Goal: Task Accomplishment & Management: Complete application form

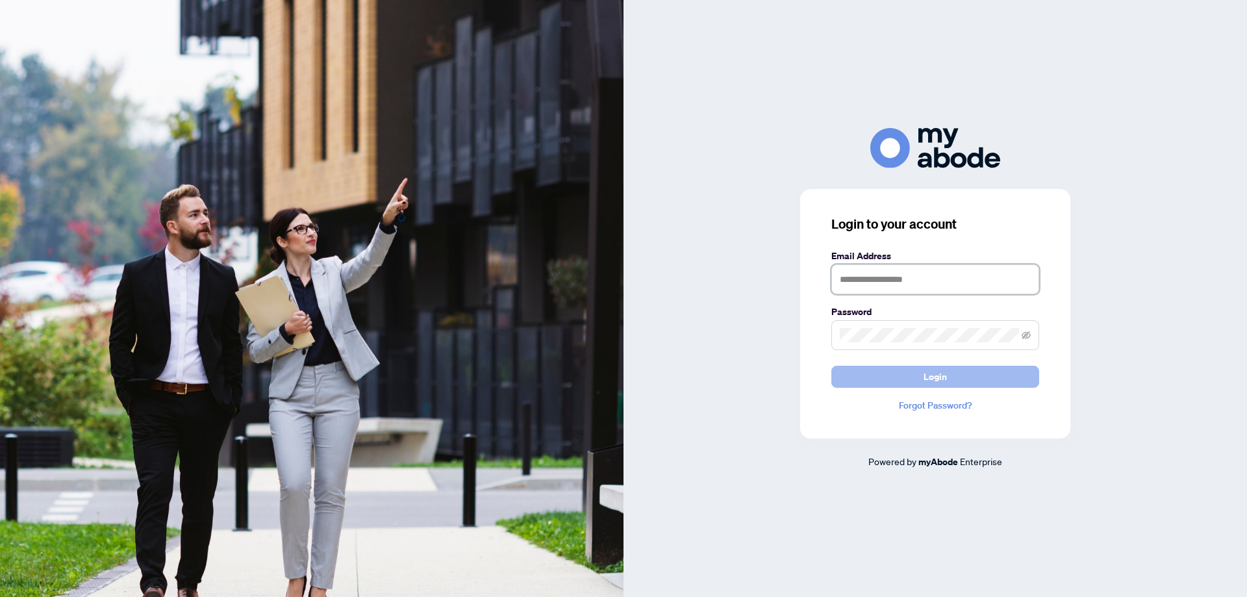
type input "**********"
click at [930, 379] on span "Login" at bounding box center [934, 376] width 23 height 21
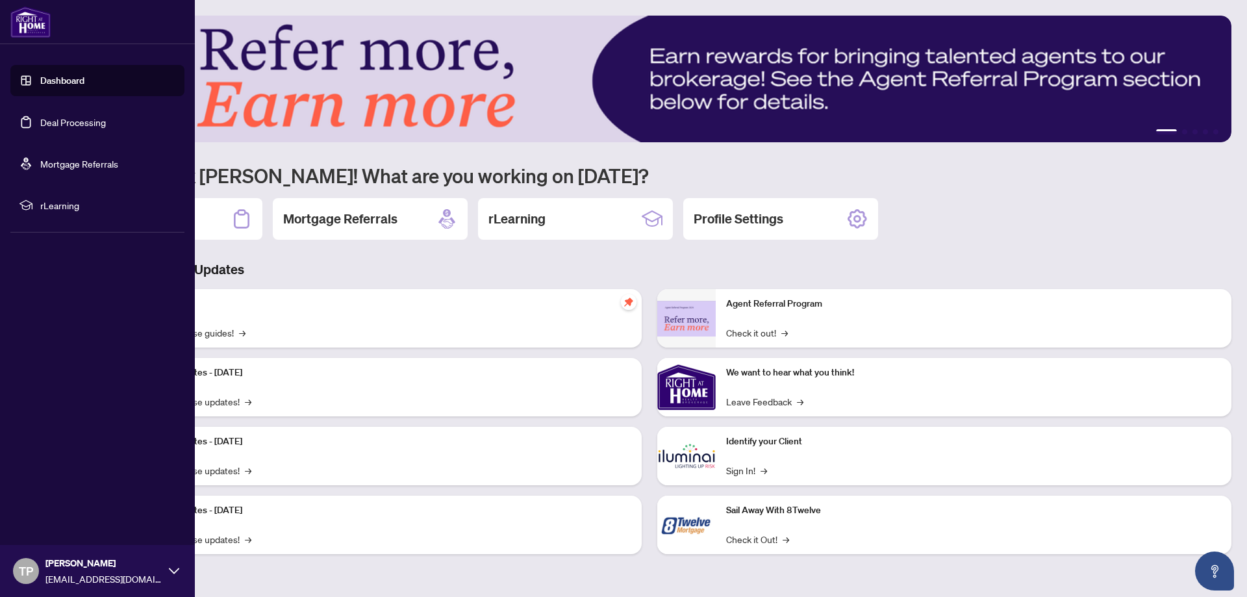
click at [102, 119] on link "Deal Processing" at bounding box center [73, 122] width 66 height 12
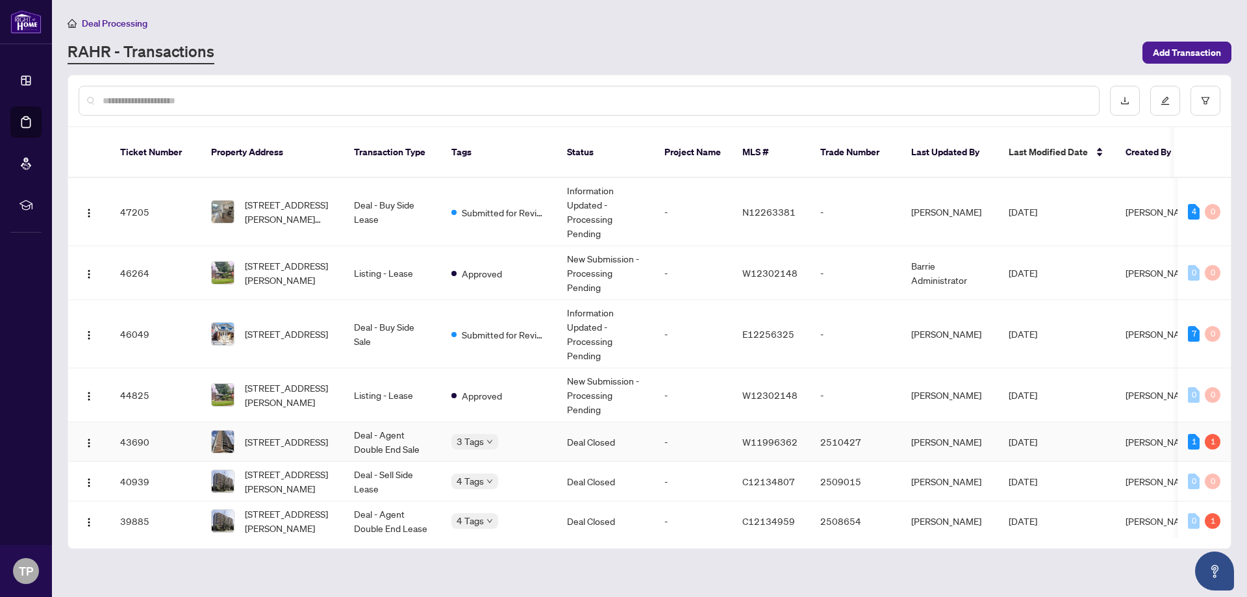
click at [336, 422] on td "607-235 Grandravine Dr, Toronto, Ontario M3N 1J2, Canada" at bounding box center [272, 442] width 143 height 40
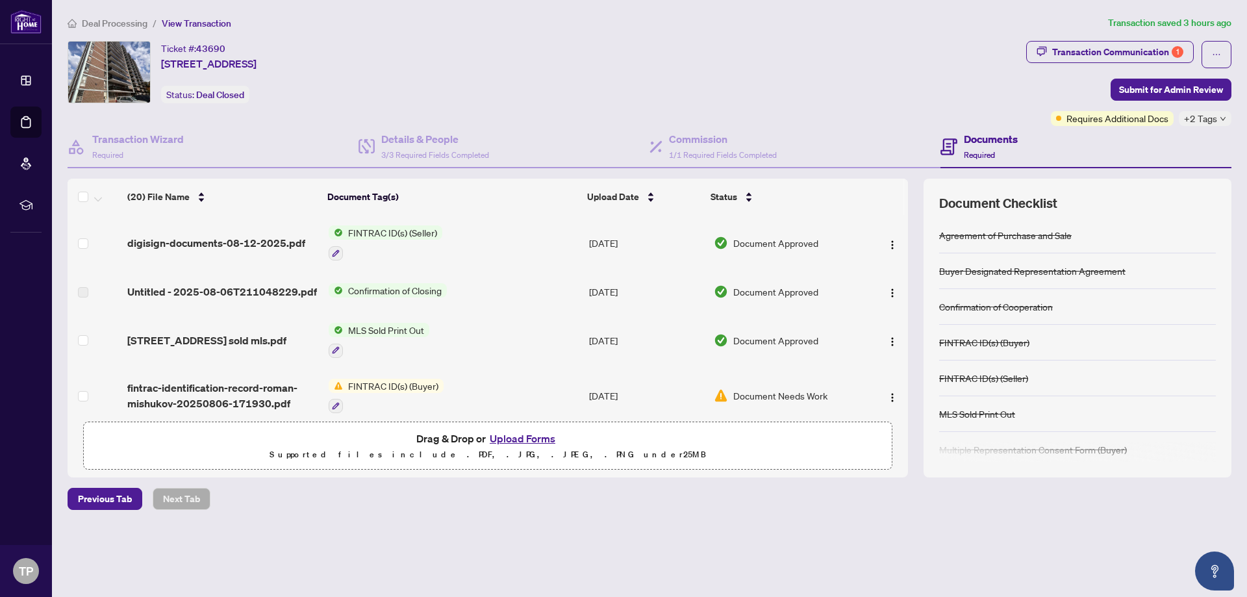
click at [525, 430] on button "Upload Forms" at bounding box center [522, 438] width 73 height 17
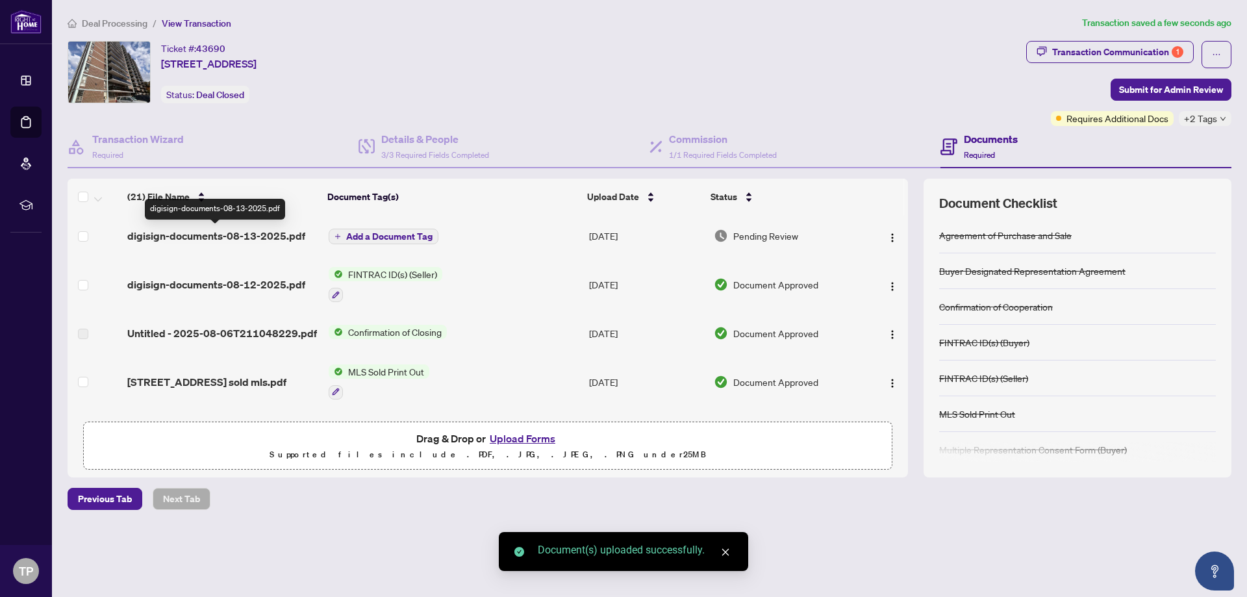
click at [181, 232] on span "digisign-documents-08-13-2025.pdf" at bounding box center [216, 236] width 178 height 16
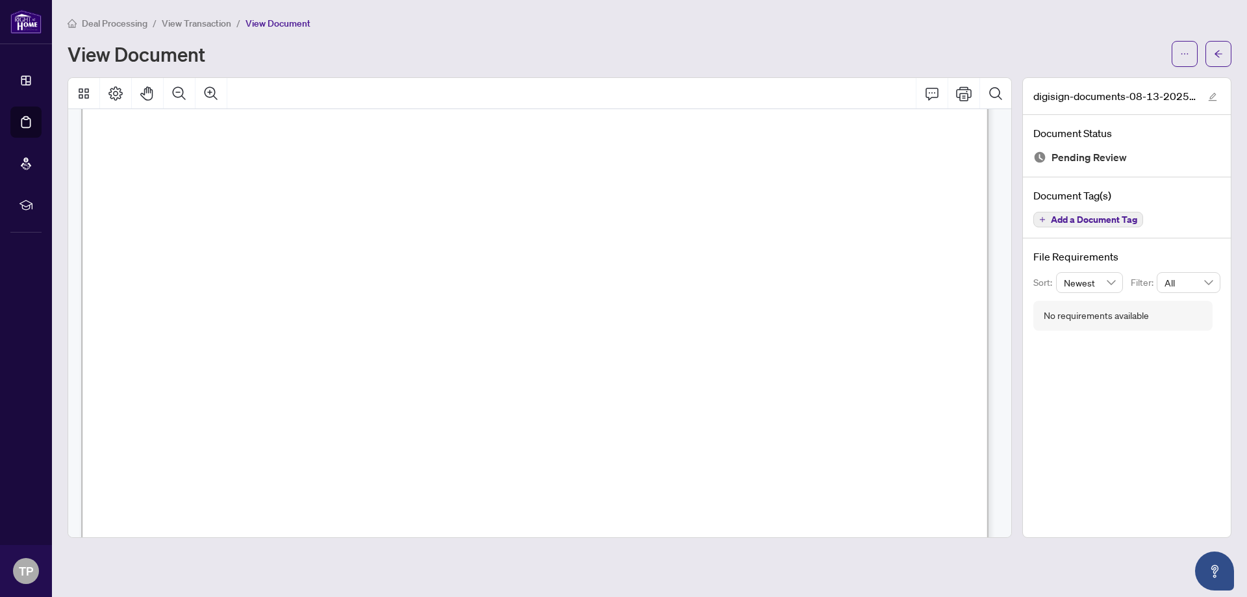
scroll to position [260, 0]
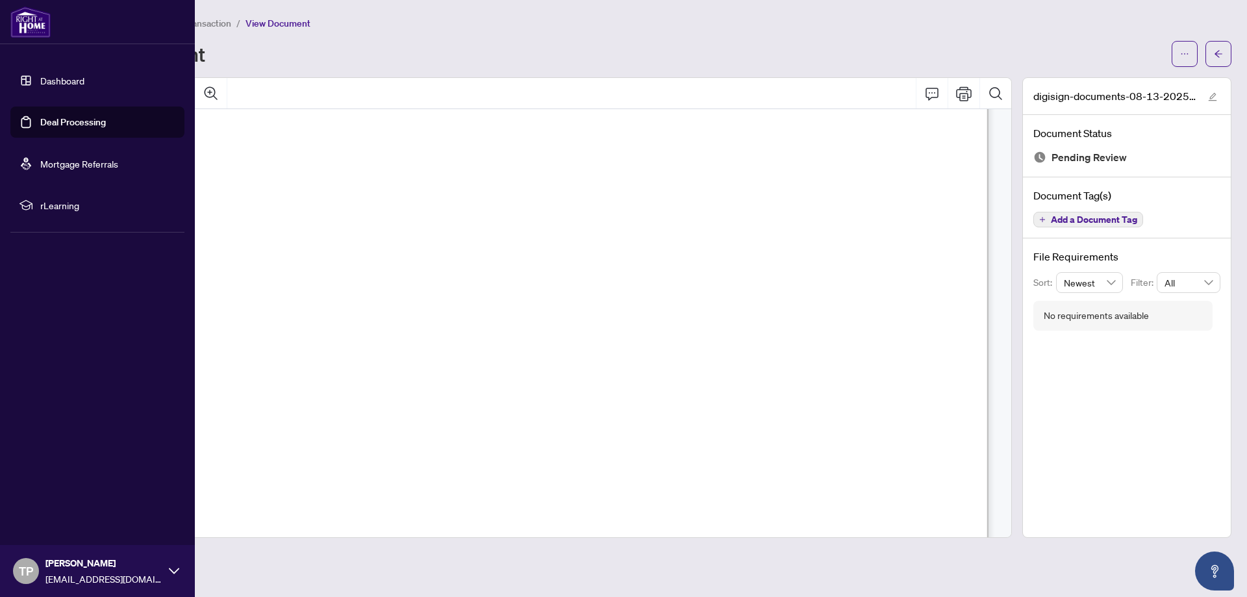
click at [106, 124] on link "Deal Processing" at bounding box center [73, 122] width 66 height 12
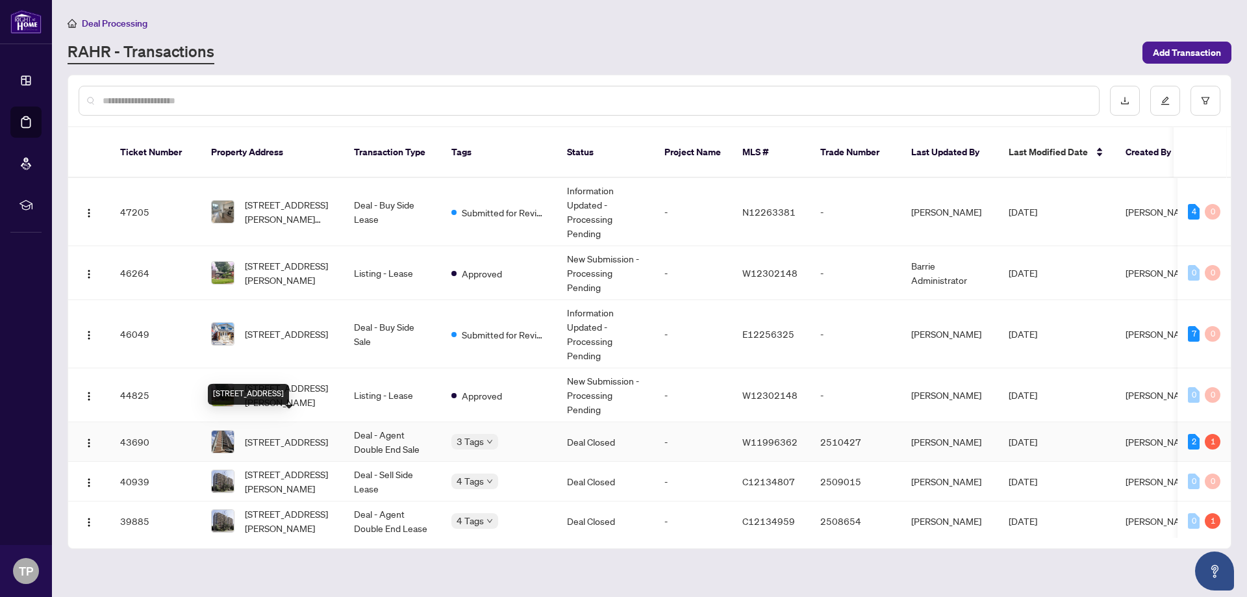
click at [278, 434] on span "607-235 Grandravine Dr, Toronto, Ontario M3N 1J2, Canada" at bounding box center [286, 441] width 83 height 14
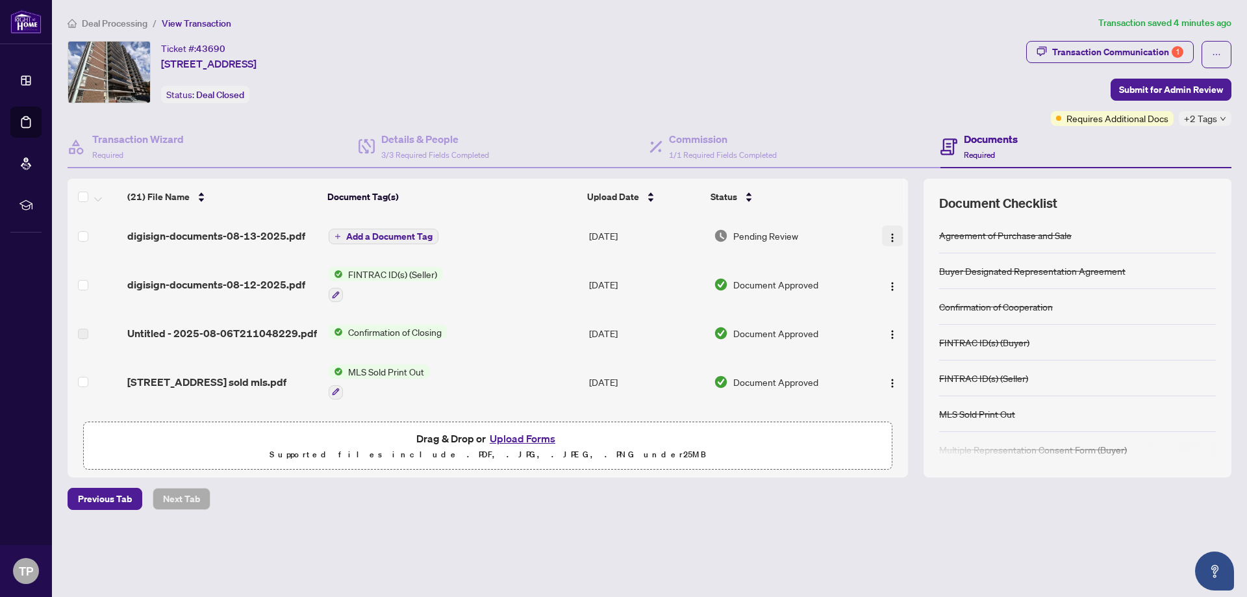
click at [882, 231] on button "button" at bounding box center [892, 235] width 21 height 21
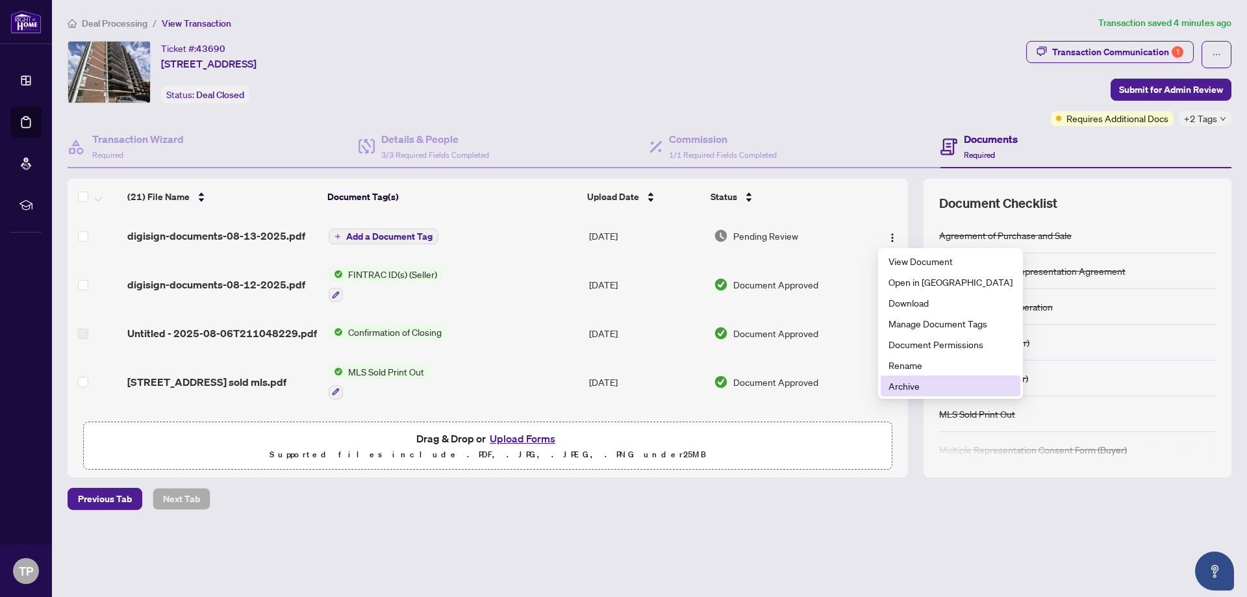
click at [928, 388] on span "Archive" at bounding box center [950, 386] width 124 height 14
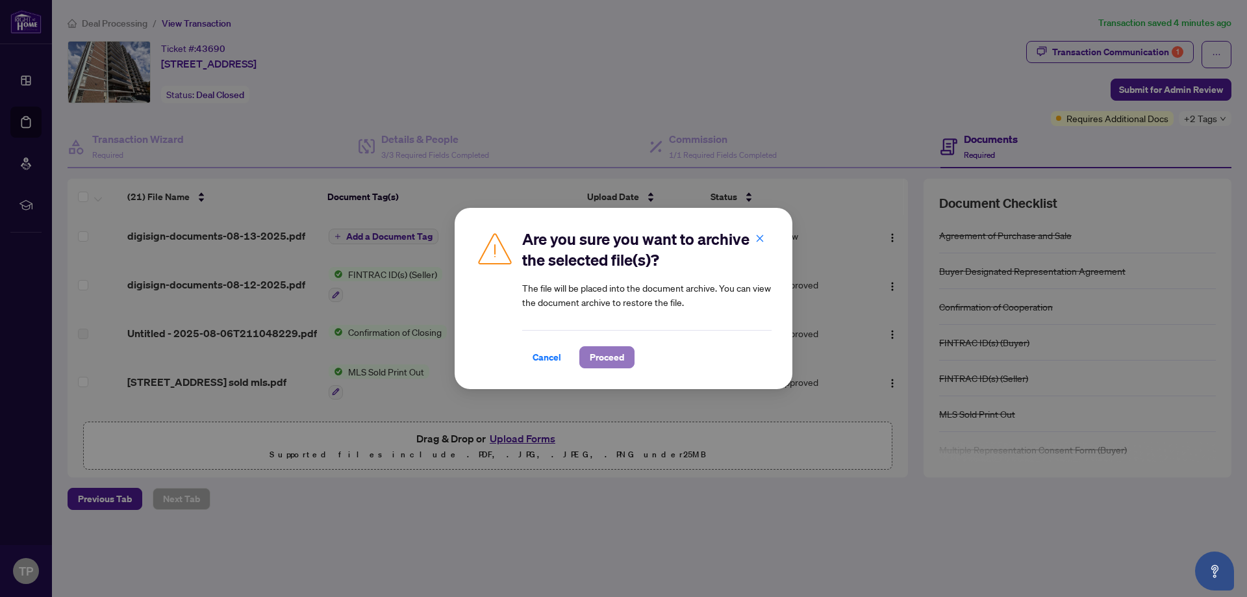
click at [614, 358] on span "Proceed" at bounding box center [607, 357] width 34 height 21
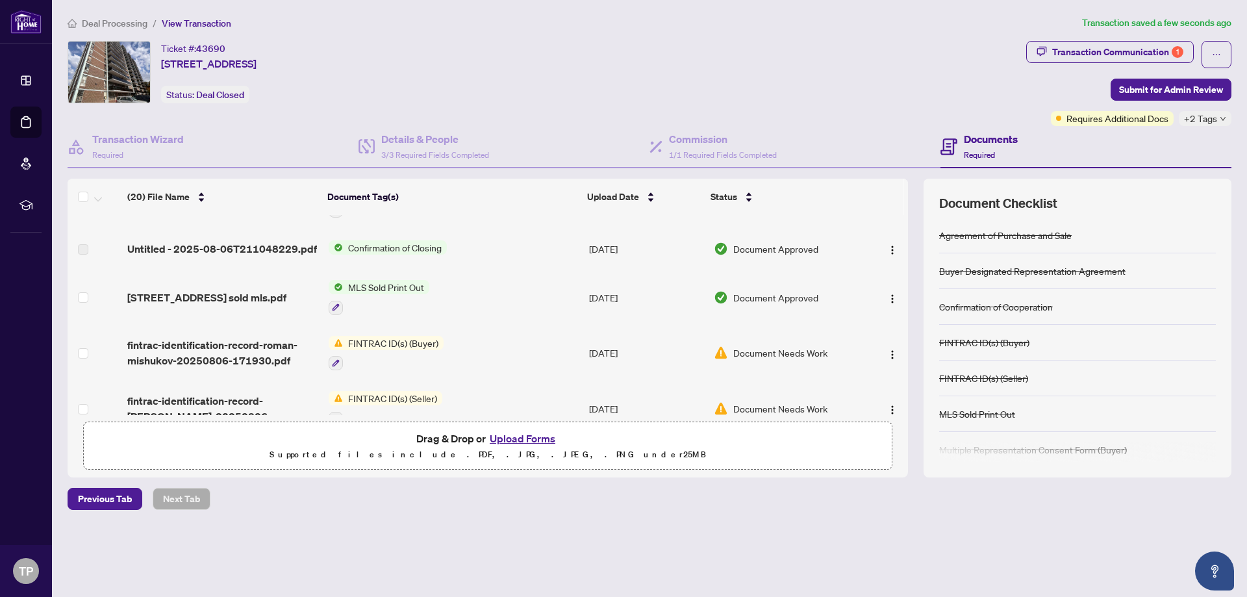
scroll to position [44, 0]
click at [887, 345] on span "button" at bounding box center [892, 352] width 10 height 14
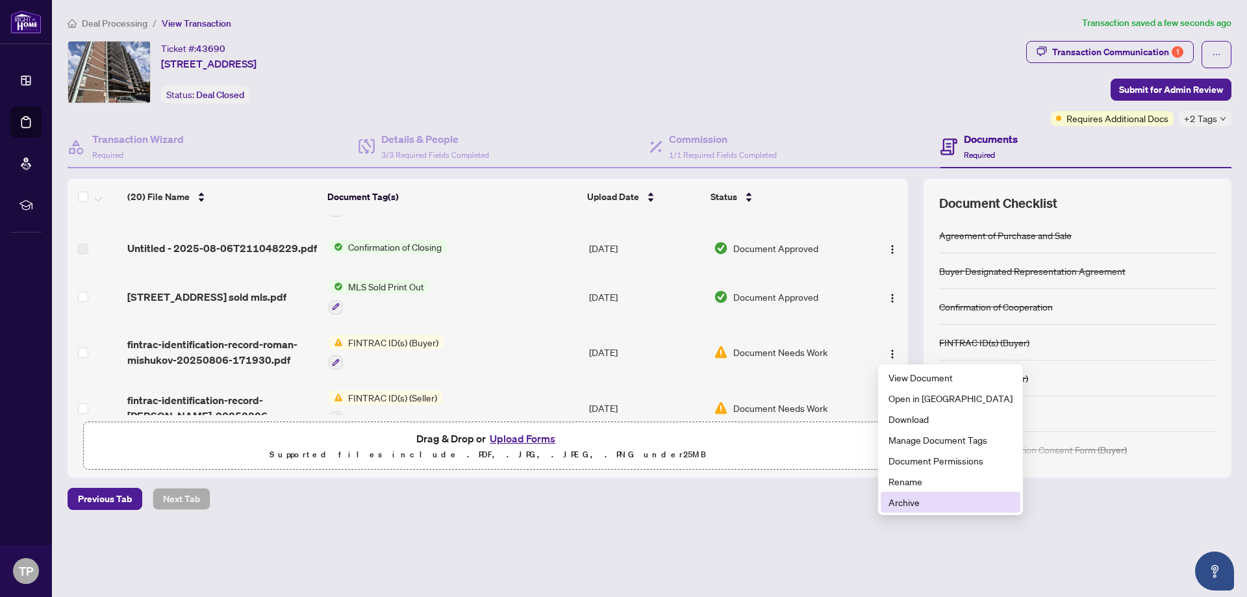
click at [891, 508] on span "Archive" at bounding box center [950, 502] width 124 height 14
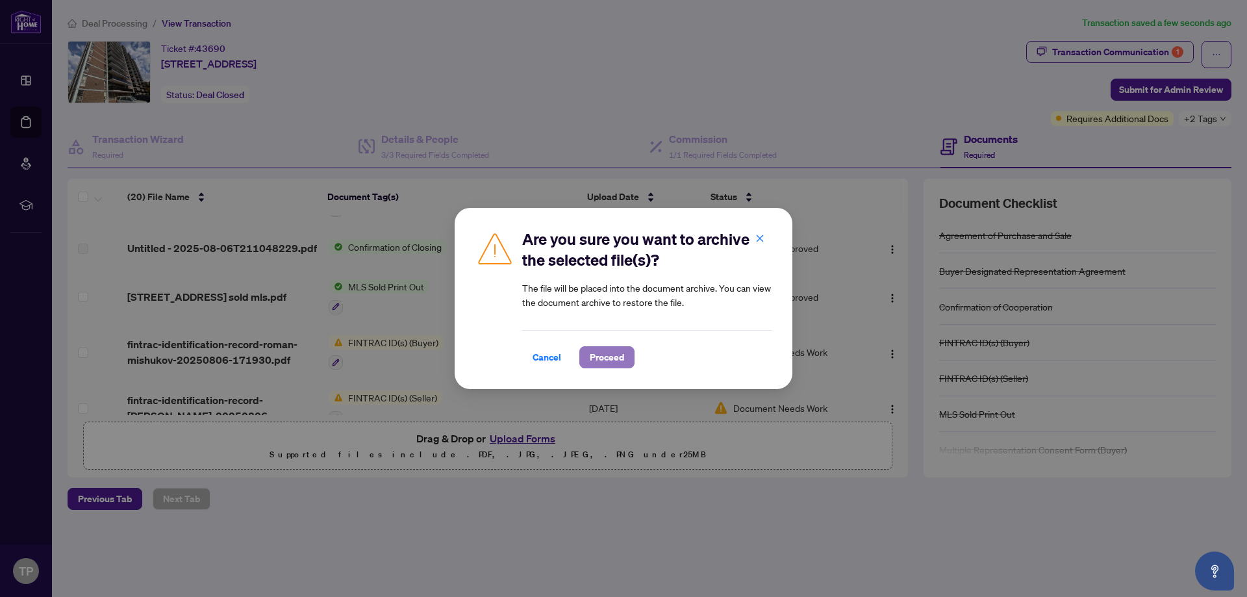
click at [603, 351] on span "Proceed" at bounding box center [607, 357] width 34 height 21
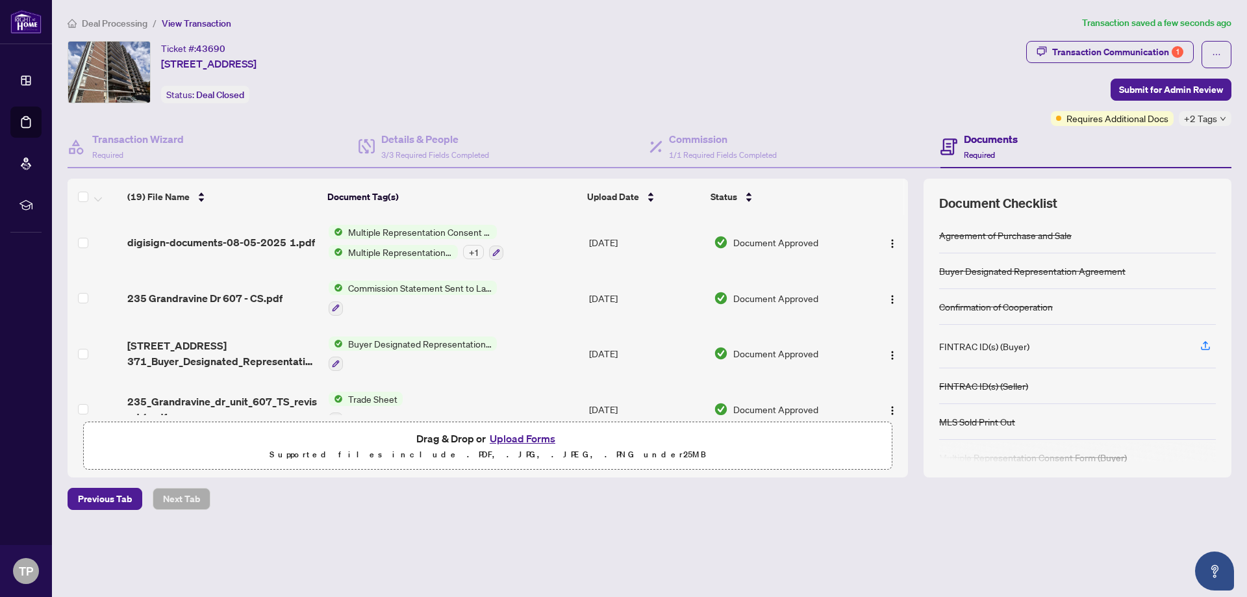
scroll to position [0, 0]
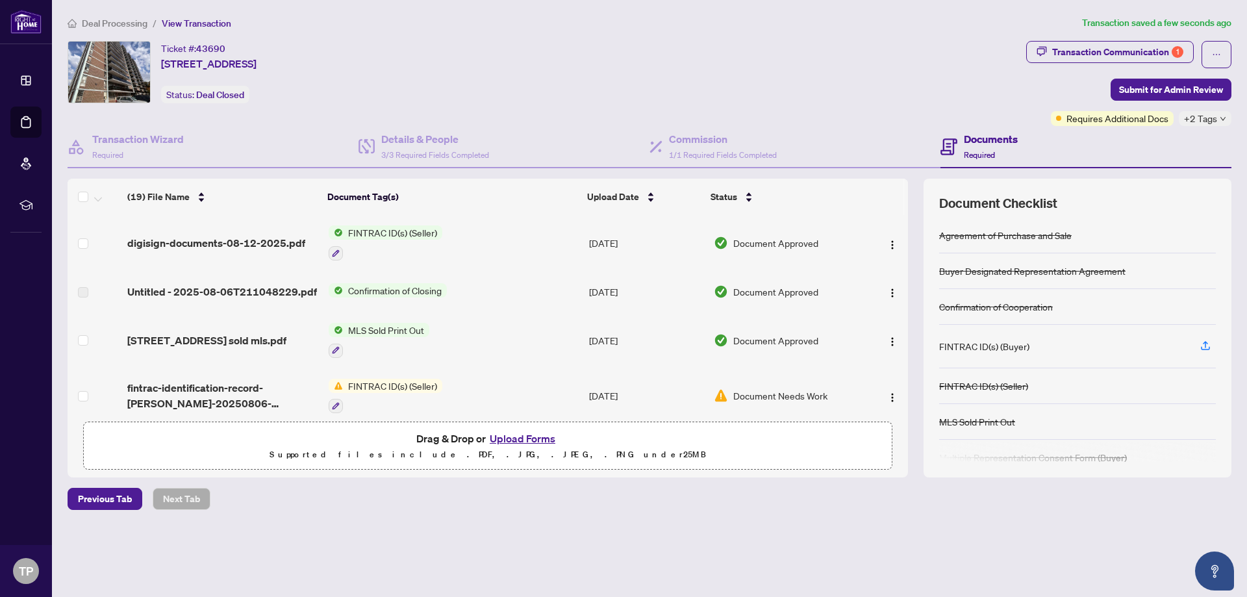
click at [525, 442] on button "Upload Forms" at bounding box center [522, 438] width 73 height 17
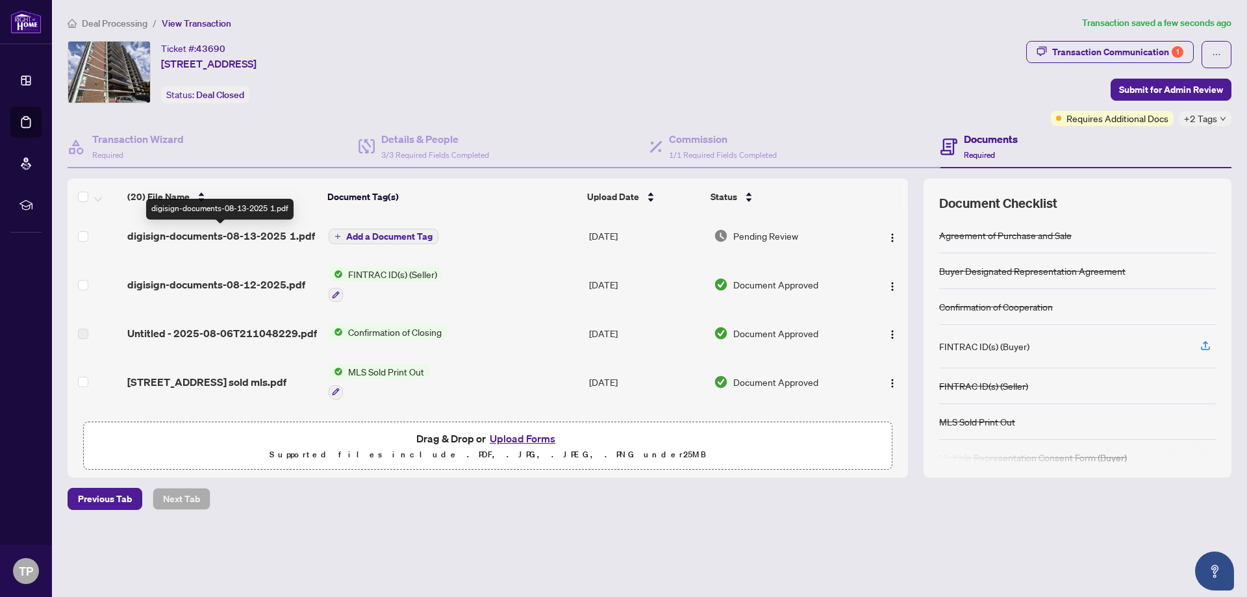
click at [234, 233] on span "digisign-documents-08-13-2025 1.pdf" at bounding box center [221, 236] width 188 height 16
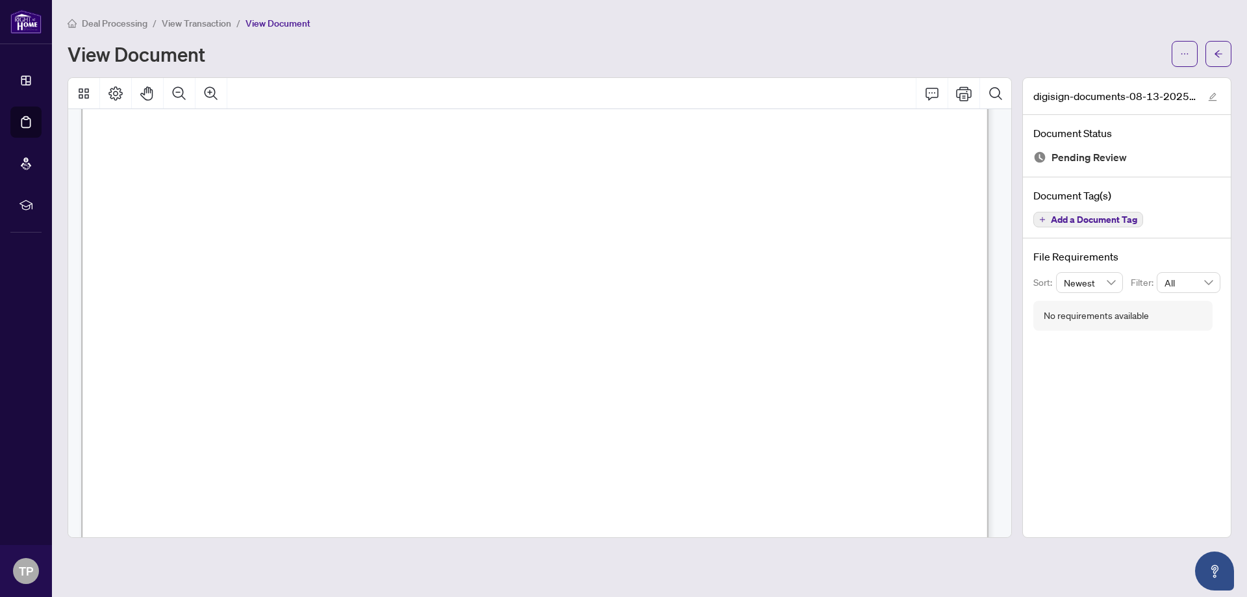
scroll to position [173, 0]
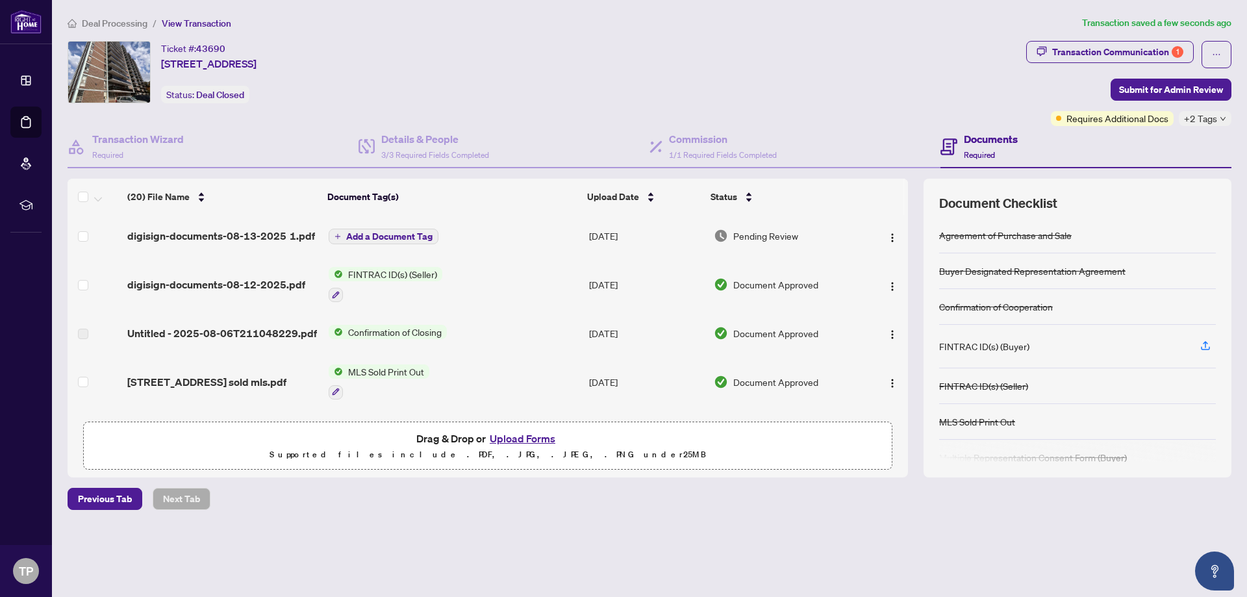
click at [386, 235] on span "Add a Document Tag" at bounding box center [389, 236] width 86 height 9
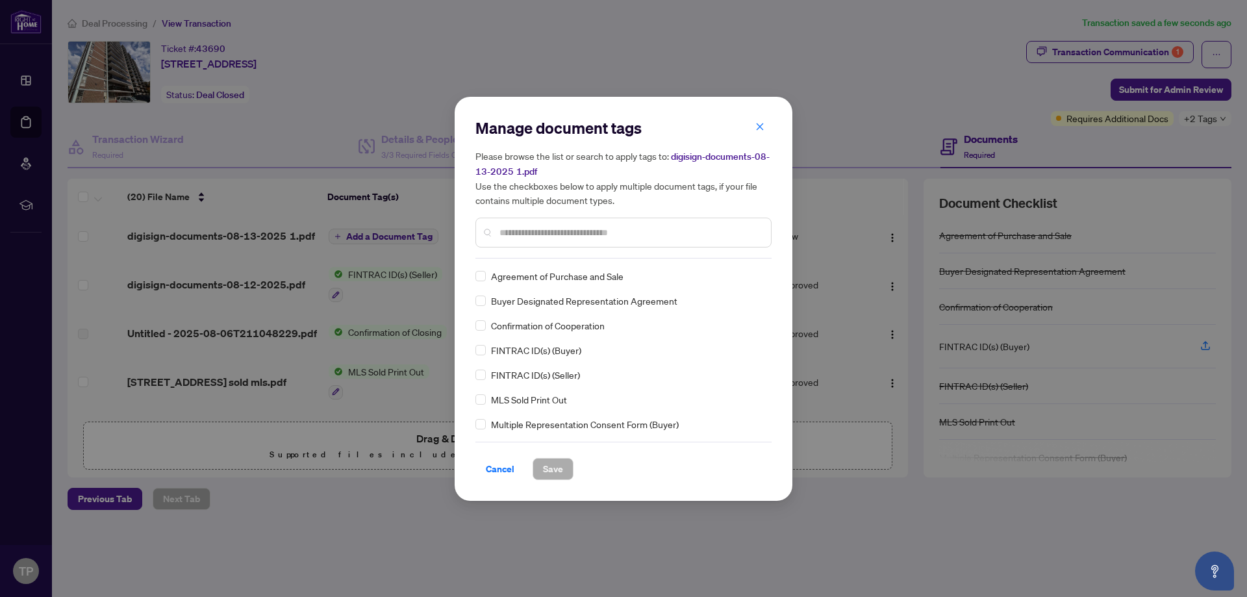
click at [559, 244] on div at bounding box center [623, 233] width 296 height 30
click at [572, 235] on input "text" at bounding box center [629, 232] width 261 height 14
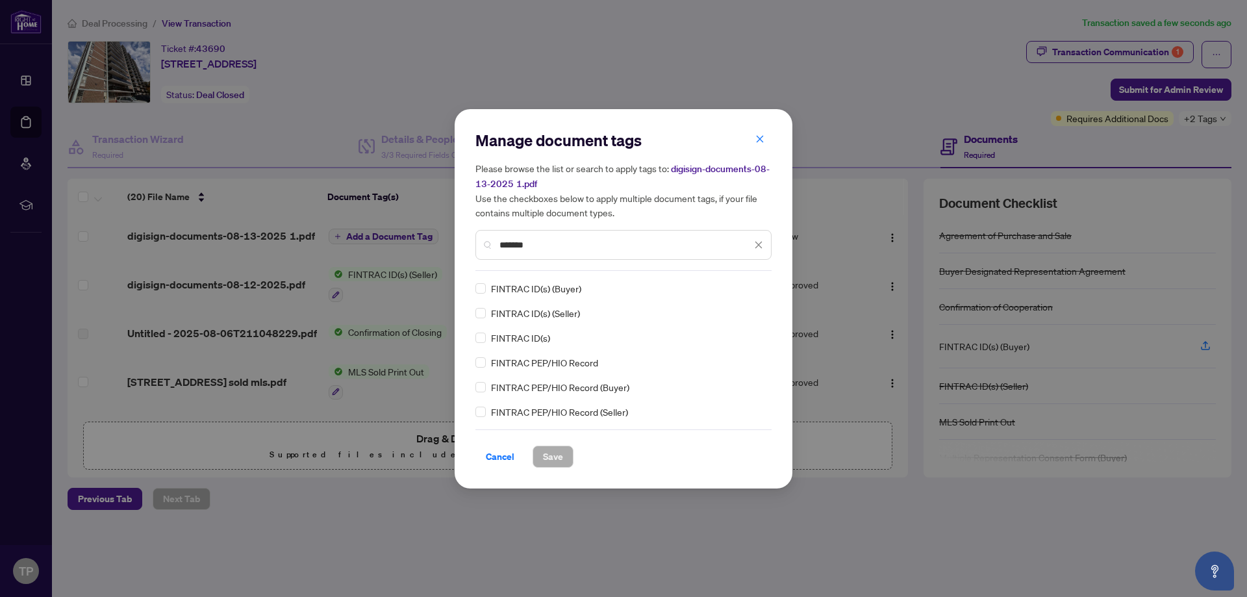
type input "*******"
click at [545, 460] on span "Save" at bounding box center [553, 456] width 20 height 21
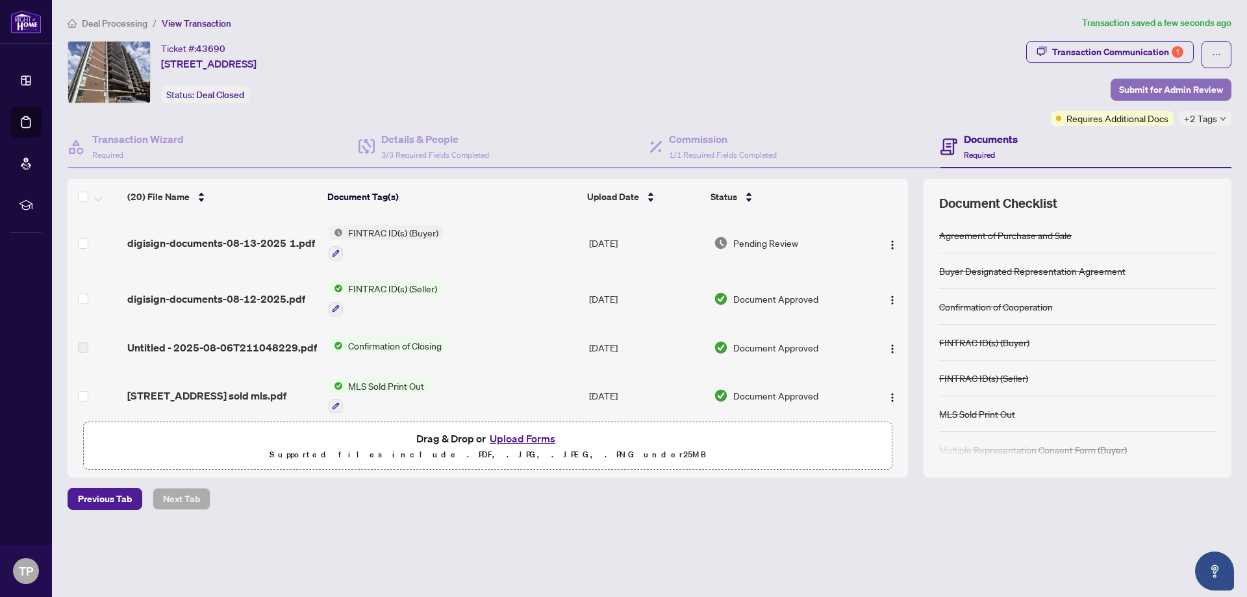
click at [1147, 92] on span "Submit for Admin Review" at bounding box center [1171, 89] width 104 height 21
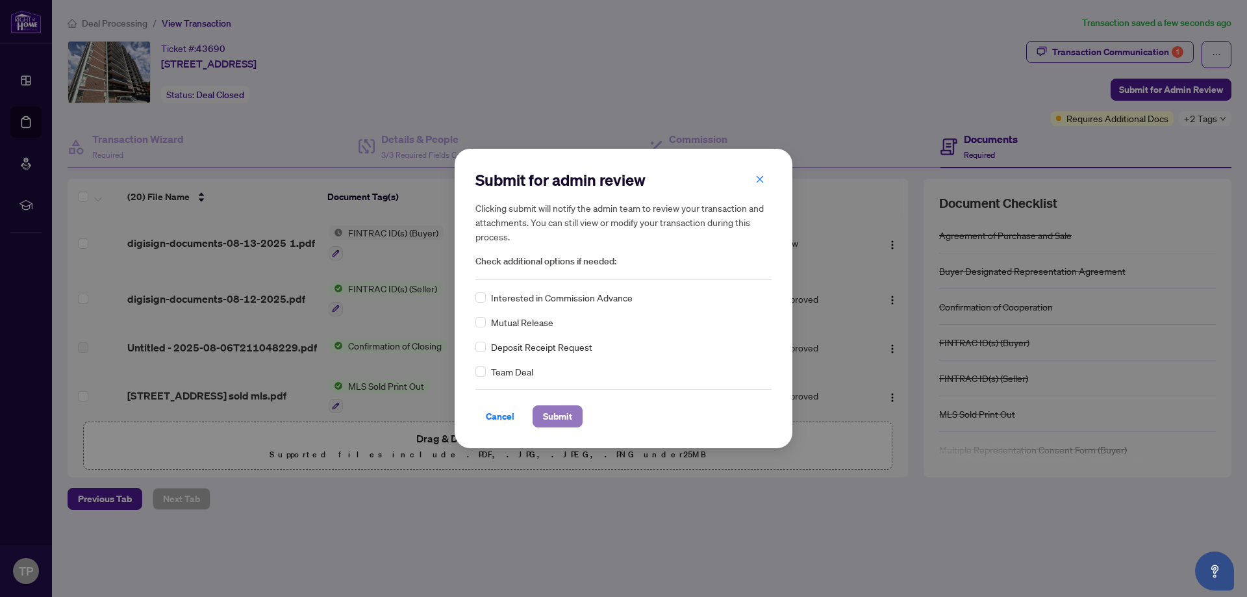
click at [555, 417] on span "Submit" at bounding box center [557, 416] width 29 height 21
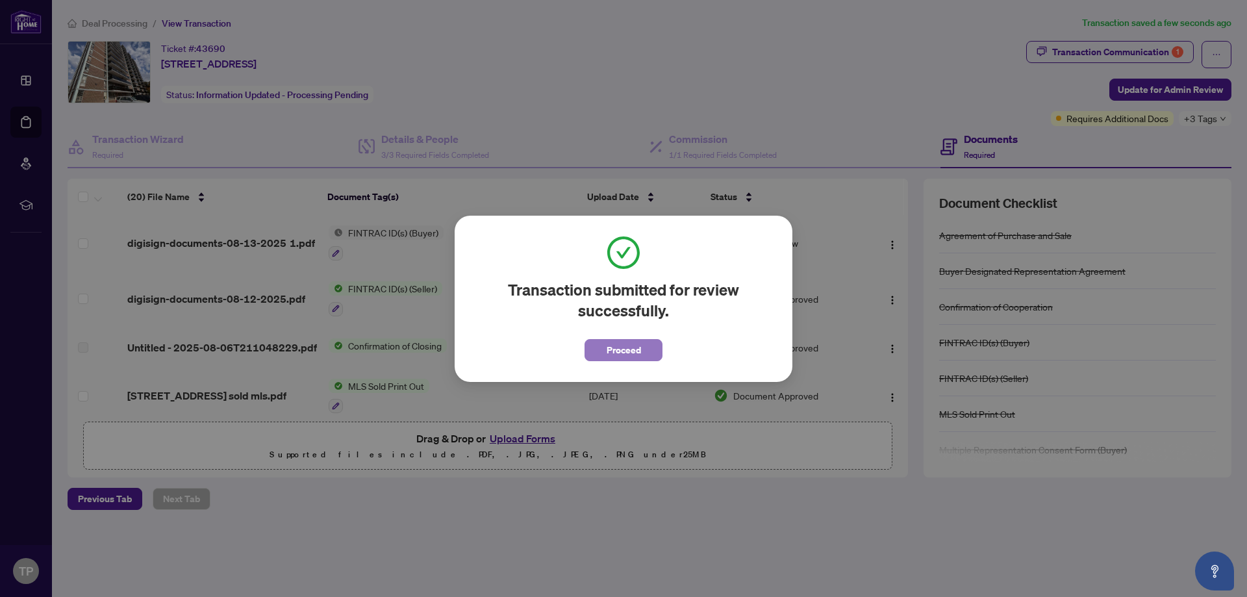
click at [611, 351] on span "Proceed" at bounding box center [623, 350] width 34 height 21
